Goal: Download file/media

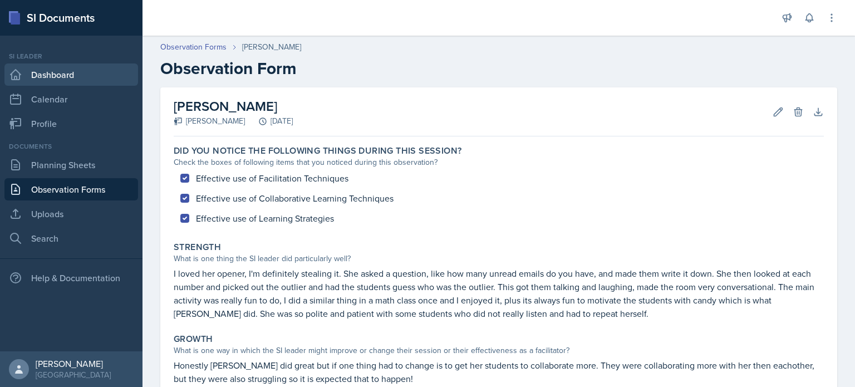
scroll to position [164, 0]
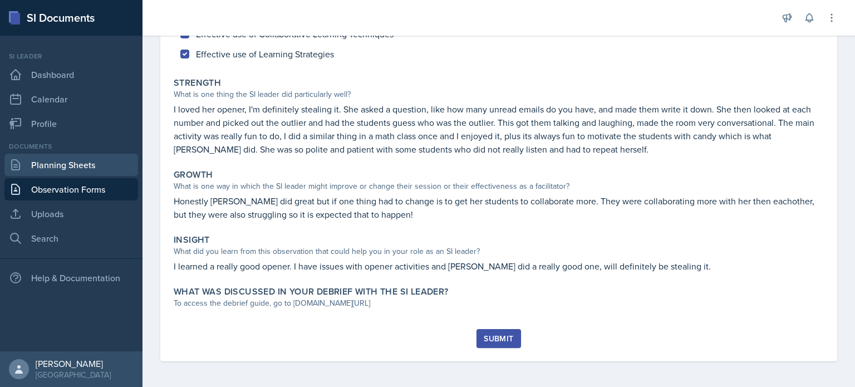
click at [65, 156] on link "Planning Sheets" at bounding box center [71, 165] width 134 height 22
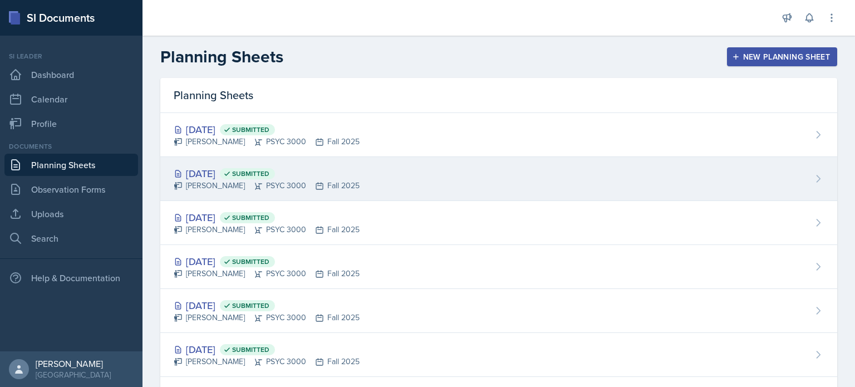
click at [332, 161] on div "[DATE] Submitted [PERSON_NAME] PSYC 3000 Fall 2025" at bounding box center [498, 179] width 677 height 44
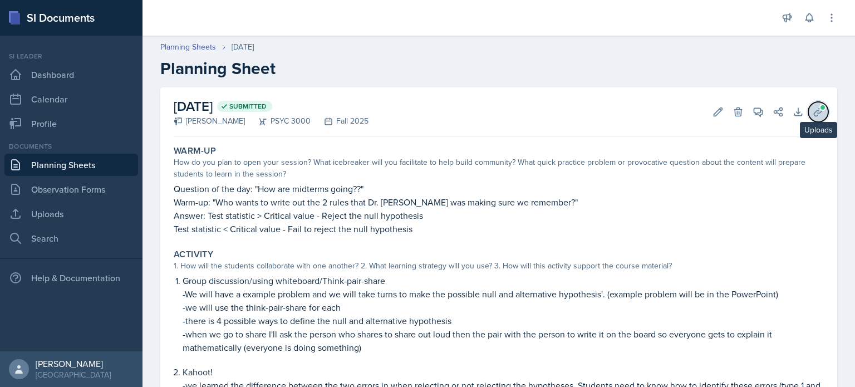
click at [816, 112] on icon at bounding box center [818, 111] width 8 height 8
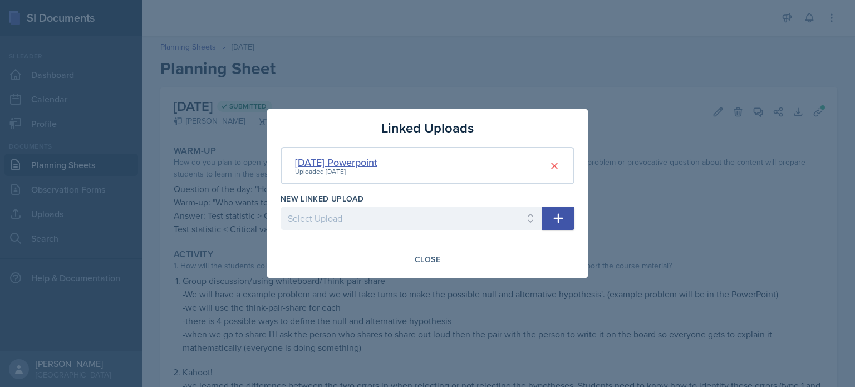
click at [378, 160] on div "[DATE] Powerpoint" at bounding box center [336, 162] width 82 height 15
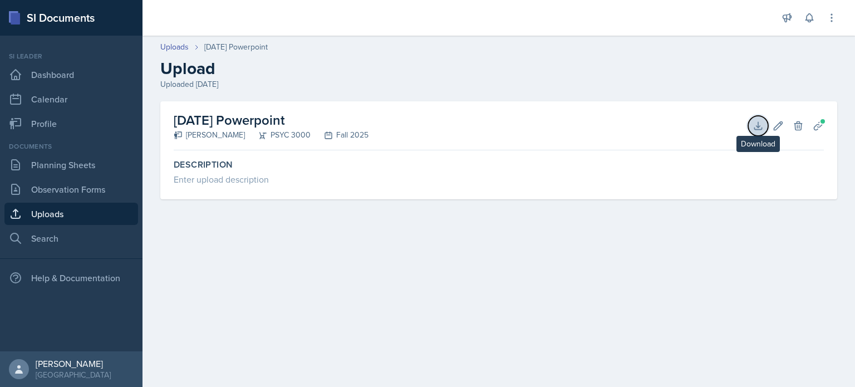
click at [761, 128] on icon at bounding box center [758, 125] width 11 height 11
